Goal: Task Accomplishment & Management: Complete application form

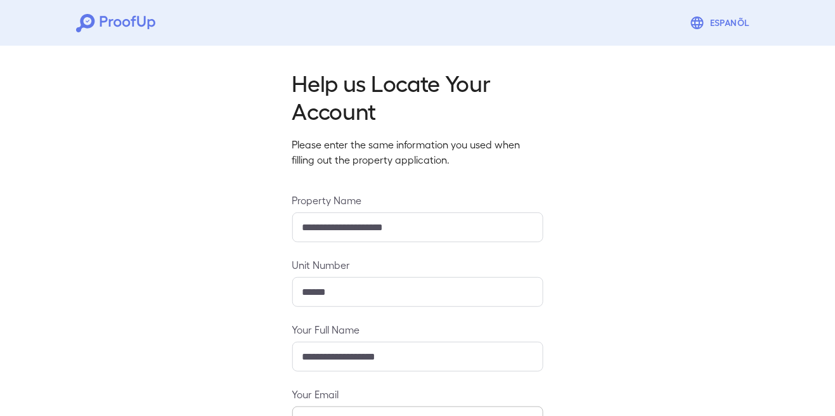
scroll to position [158, 0]
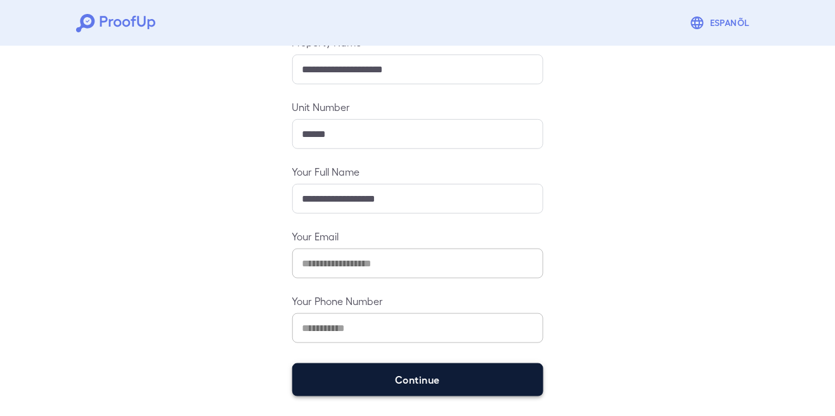
click at [452, 366] on button "Continue" at bounding box center [417, 379] width 251 height 33
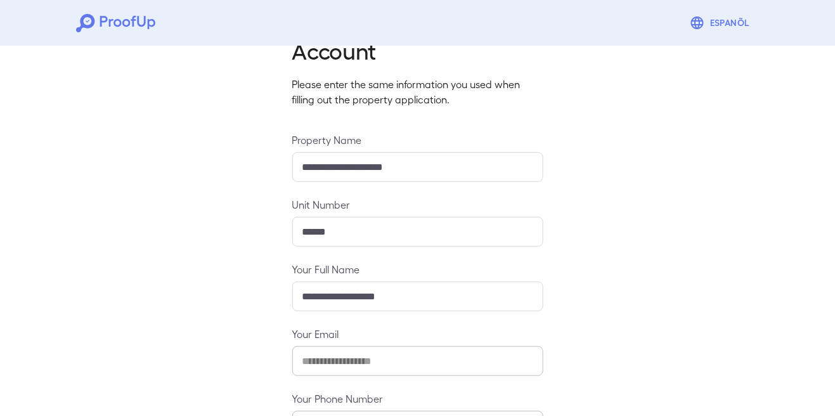
scroll to position [140, 0]
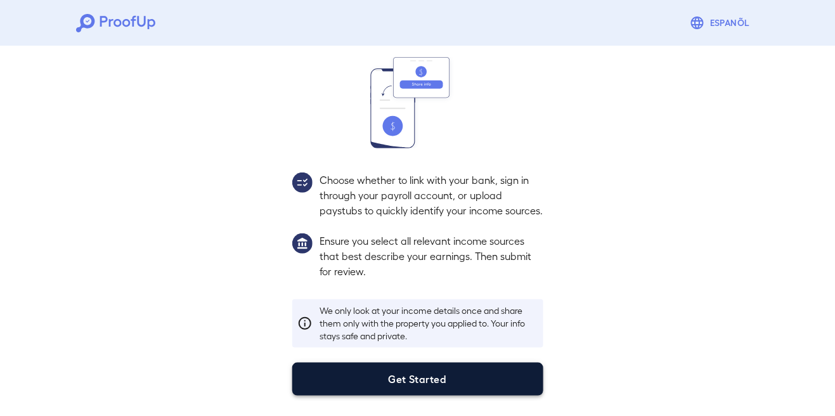
click at [427, 374] on button "Get Started" at bounding box center [417, 379] width 251 height 33
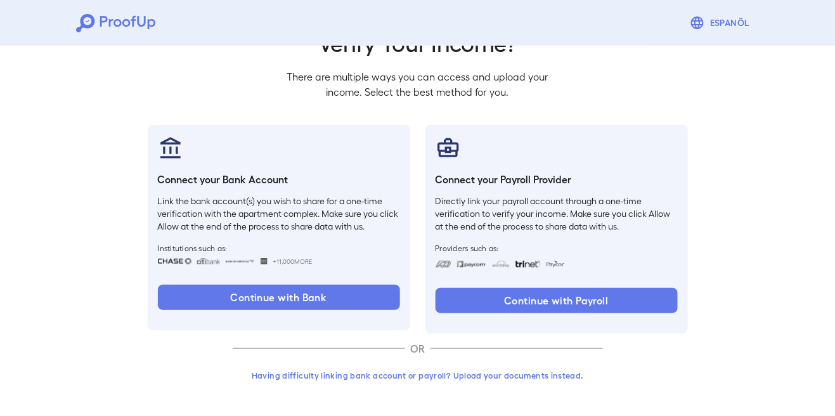
click at [446, 379] on button "Having difficulty linking bank account or payroll? Upload your documents instea…" at bounding box center [418, 375] width 370 height 23
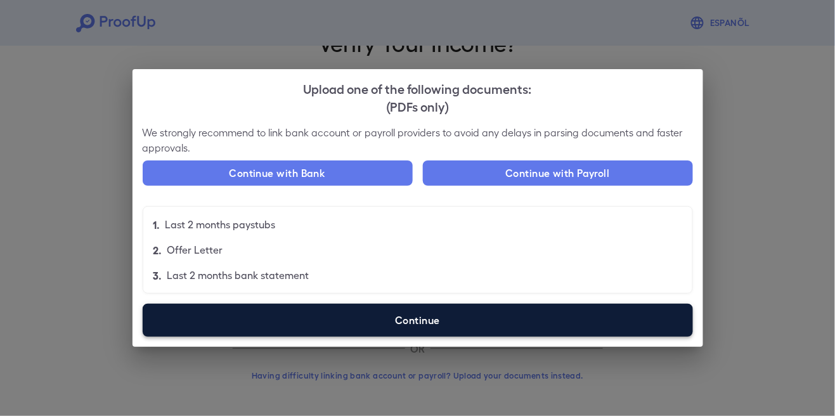
click at [492, 327] on label "Continue" at bounding box center [418, 320] width 550 height 33
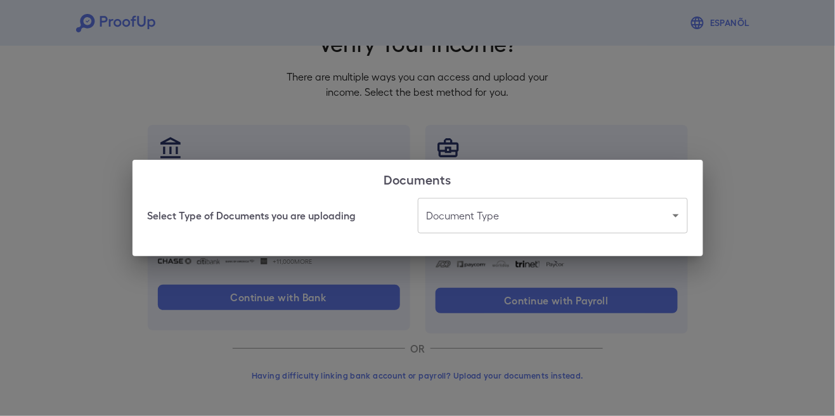
click at [557, 221] on body "Espanõl Go back How Would You Like to Verify Your Income? There are multiple wa…" at bounding box center [417, 174] width 835 height 485
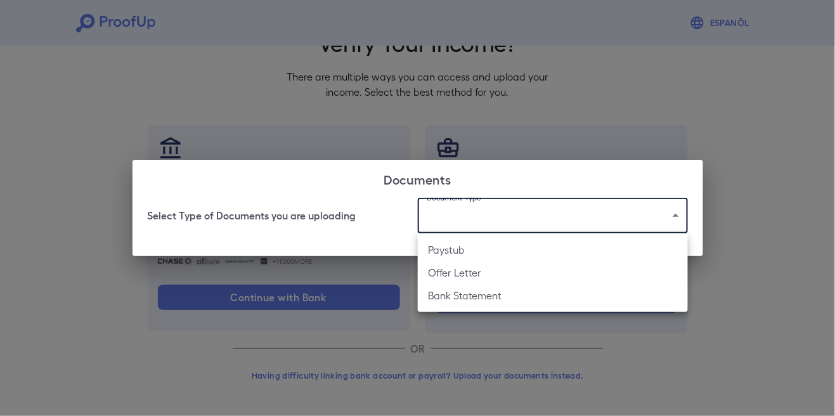
click at [464, 249] on li "Paystub" at bounding box center [553, 249] width 270 height 23
type input "*******"
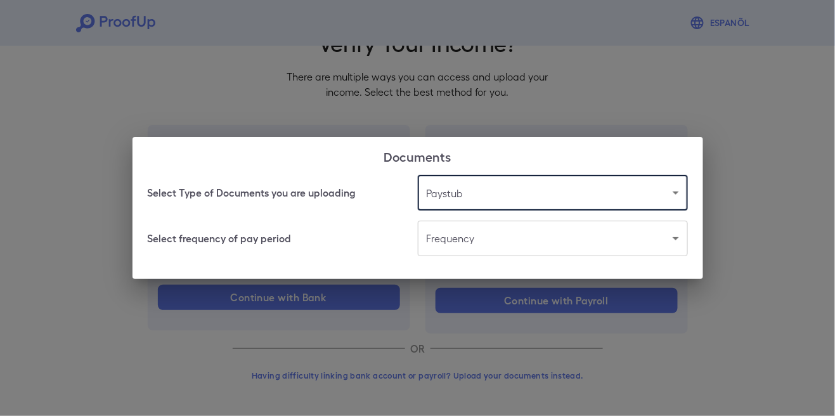
click at [506, 245] on body "Espanõl Go back How Would You Like to Verify Your Income? There are multiple wa…" at bounding box center [417, 174] width 835 height 485
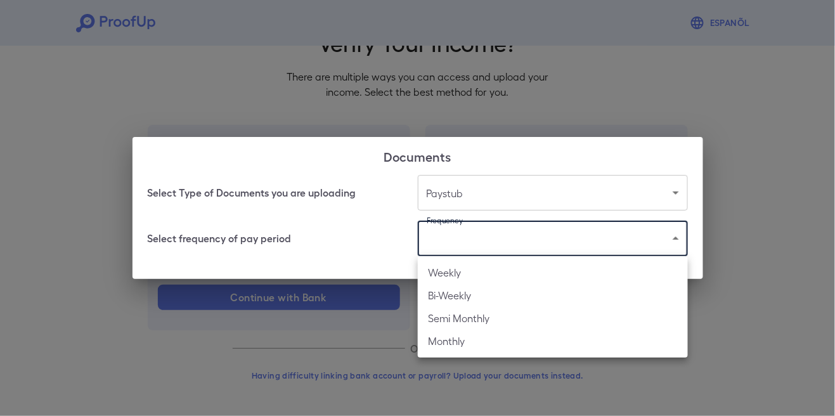
click at [478, 303] on li "Bi-Weekly" at bounding box center [553, 295] width 270 height 23
type input "*********"
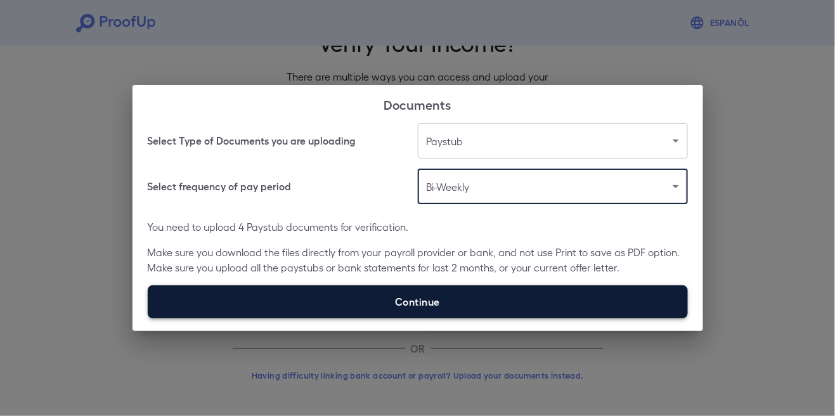
click at [493, 306] on label "Continue" at bounding box center [418, 301] width 540 height 33
click at [148, 318] on input "Continue" at bounding box center [148, 318] width 1 height 1
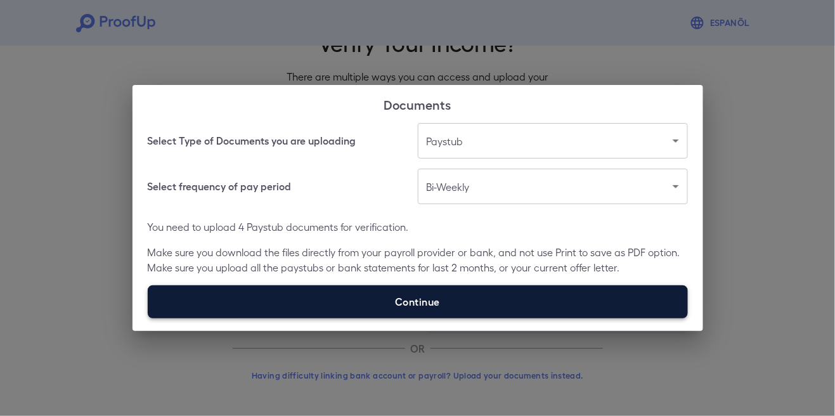
type input "**********"
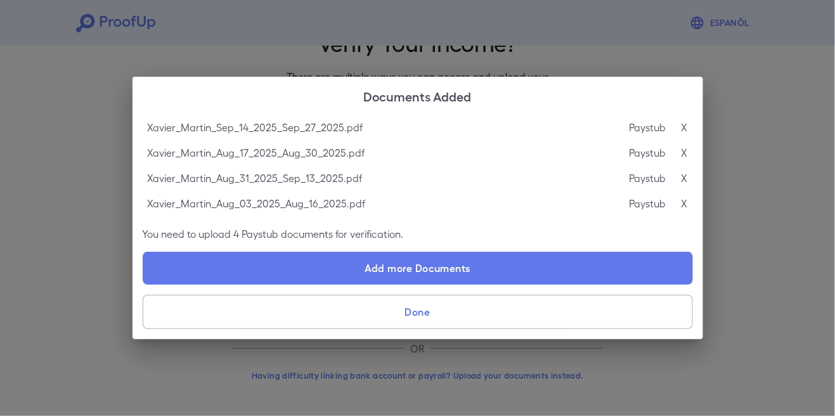
click at [478, 315] on button "Done" at bounding box center [418, 312] width 550 height 34
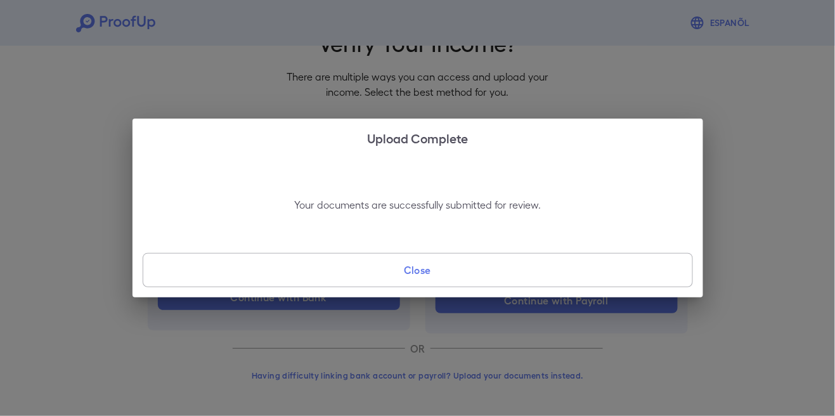
click at [344, 269] on button "Close" at bounding box center [418, 270] width 550 height 34
